Goal: Task Accomplishment & Management: Use online tool/utility

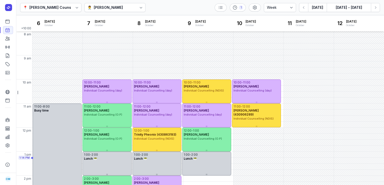
select select "week"
click at [119, 6] on div "[PERSON_NAME]" at bounding box center [108, 8] width 29 height 6
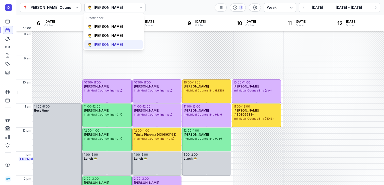
click at [111, 45] on div "[PERSON_NAME]" at bounding box center [108, 44] width 29 height 5
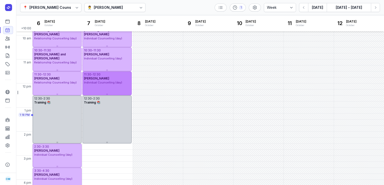
scroll to position [44, 0]
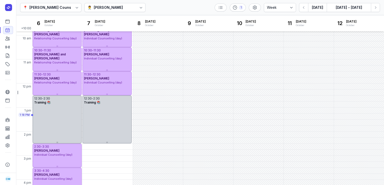
click at [99, 12] on div "👨‍⚕️ [PERSON_NAME]" at bounding box center [114, 7] width 61 height 9
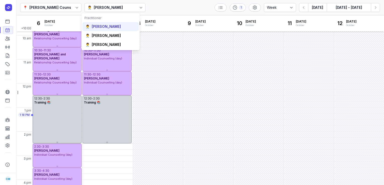
click at [101, 27] on div "[PERSON_NAME]" at bounding box center [106, 26] width 29 height 5
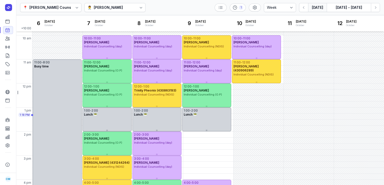
click at [318, 8] on button "[DATE]" at bounding box center [317, 7] width 19 height 9
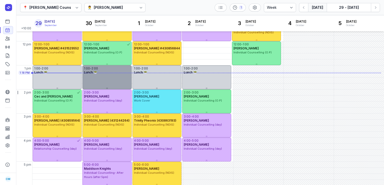
scroll to position [92, 0]
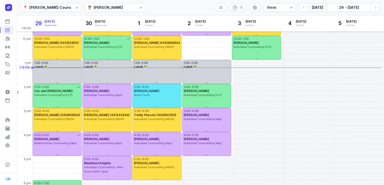
click at [111, 8] on div "[PERSON_NAME]" at bounding box center [108, 8] width 29 height 6
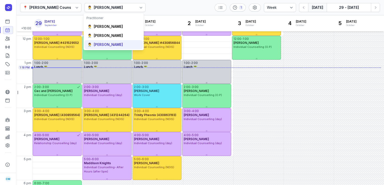
click at [106, 45] on div "[PERSON_NAME]" at bounding box center [108, 44] width 29 height 5
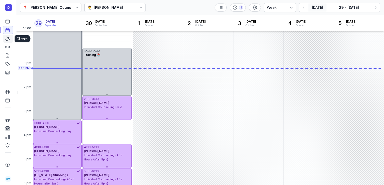
click at [8, 38] on icon at bounding box center [7, 38] width 5 height 5
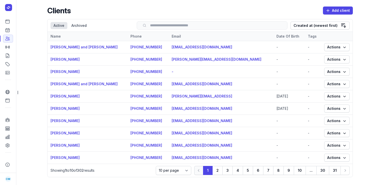
click at [196, 23] on div "Search" at bounding box center [212, 25] width 151 height 8
click at [196, 24] on input "search" at bounding box center [212, 26] width 140 height 4
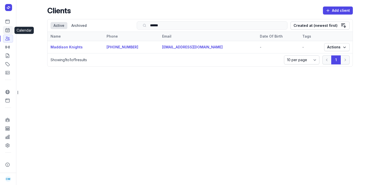
type input "******"
click at [8, 28] on icon at bounding box center [7, 30] width 5 height 5
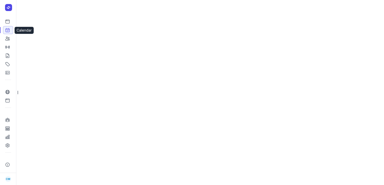
select select "week"
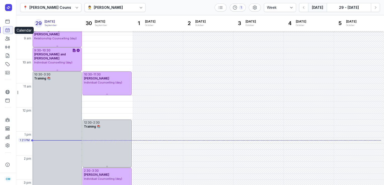
scroll to position [66, 0]
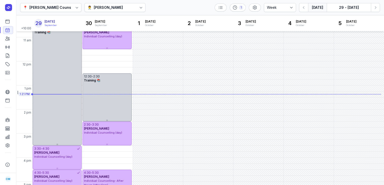
click at [123, 8] on div at bounding box center [123, 8] width 1 height 6
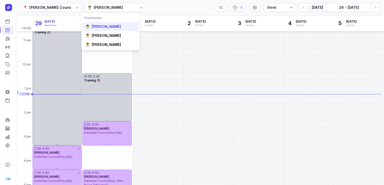
click at [109, 30] on div "👨‍⚕️ [PERSON_NAME]" at bounding box center [110, 26] width 56 height 9
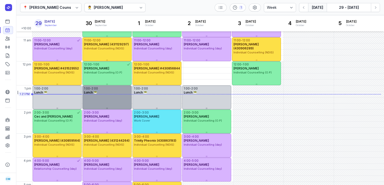
scroll to position [124, 0]
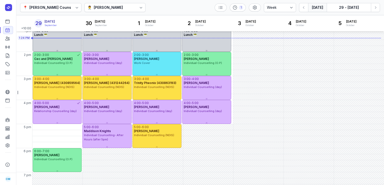
click at [113, 6] on div "[PERSON_NAME]" at bounding box center [108, 8] width 29 height 6
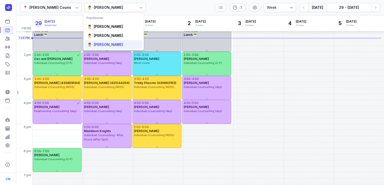
click at [112, 42] on div "[PERSON_NAME]" at bounding box center [108, 44] width 29 height 5
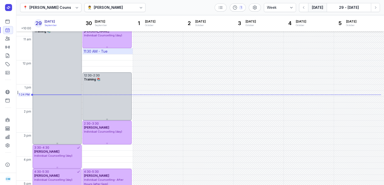
scroll to position [74, 0]
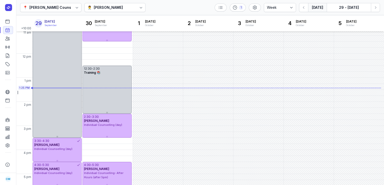
click at [94, 8] on div "[PERSON_NAME]" at bounding box center [108, 8] width 29 height 6
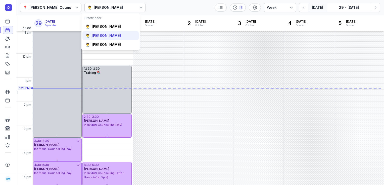
click at [100, 37] on div "[PERSON_NAME]" at bounding box center [106, 35] width 29 height 5
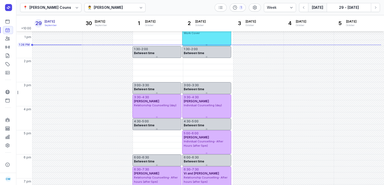
scroll to position [118, 0]
click at [99, 7] on div "[PERSON_NAME]" at bounding box center [108, 8] width 29 height 6
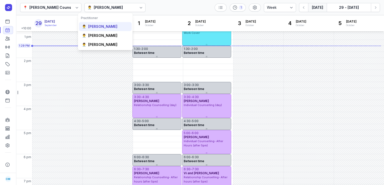
click at [99, 25] on div "[PERSON_NAME]" at bounding box center [102, 26] width 29 height 5
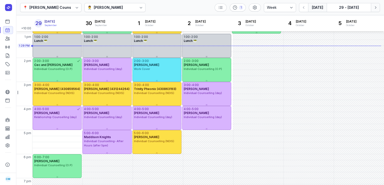
click at [372, 7] on button "Next week" at bounding box center [375, 7] width 9 height 9
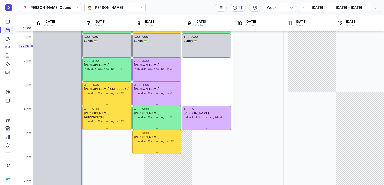
click at [372, 7] on button "Next week" at bounding box center [375, 7] width 9 height 9
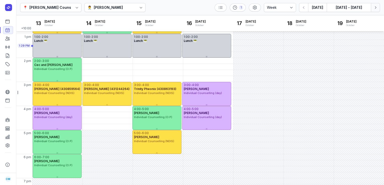
click at [372, 7] on button "Next week" at bounding box center [375, 7] width 9 height 9
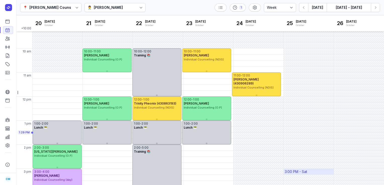
scroll to position [31, 0]
click at [322, 7] on button "[DATE]" at bounding box center [317, 7] width 19 height 9
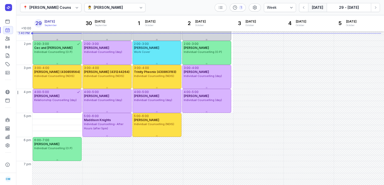
scroll to position [135, 0]
